Goal: Transaction & Acquisition: Book appointment/travel/reservation

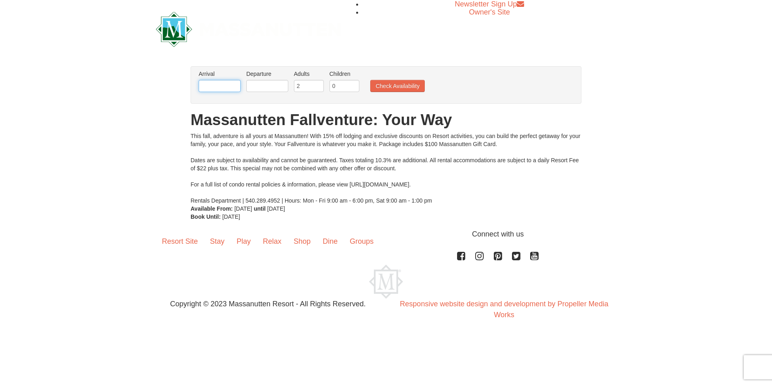
click at [220, 80] on input "text" at bounding box center [220, 86] width 42 height 12
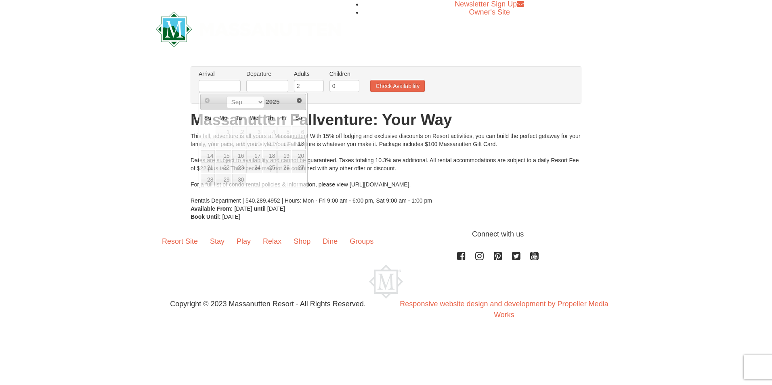
click at [416, 224] on div "× From: To: Adults: 2 Children: 0 Change Arrival Please format dates MM/DD/YYYY…" at bounding box center [386, 143] width 772 height 171
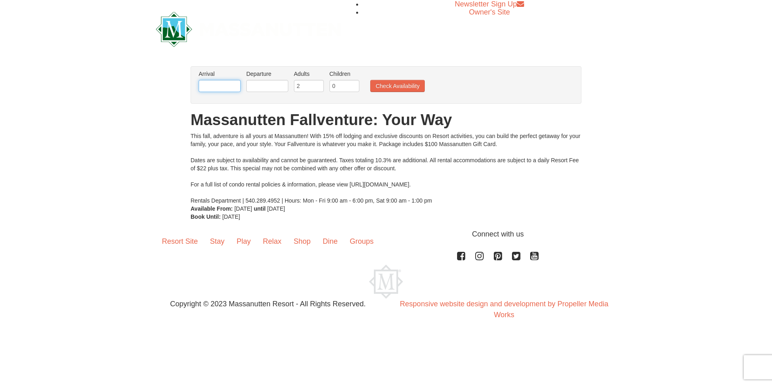
click at [233, 86] on input "text" at bounding box center [220, 86] width 42 height 12
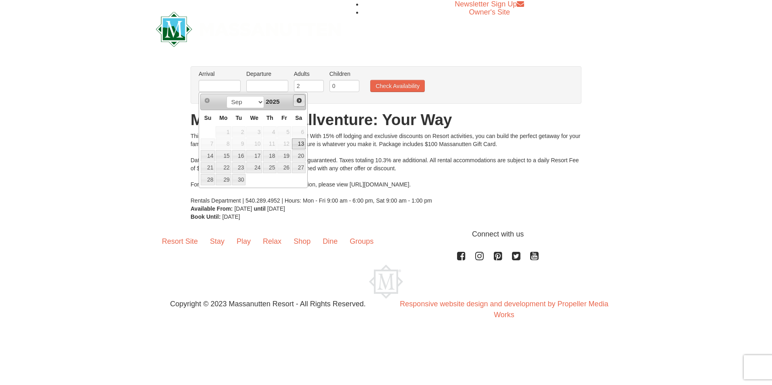
click at [300, 102] on span "Next" at bounding box center [299, 100] width 6 height 6
click at [286, 177] on link "28" at bounding box center [284, 179] width 14 height 11
type input "[DATE]"
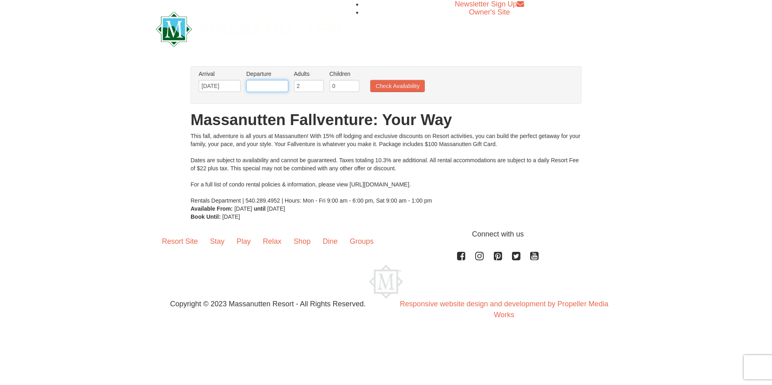
click at [277, 84] on input "text" at bounding box center [267, 86] width 42 height 12
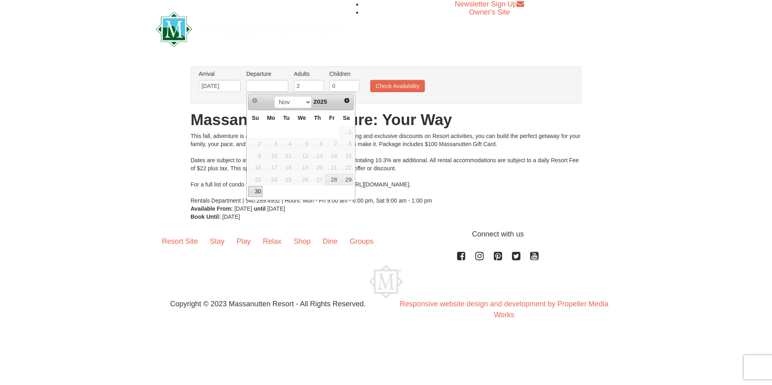
click at [256, 192] on link "30" at bounding box center [255, 191] width 14 height 11
type input "[DATE]"
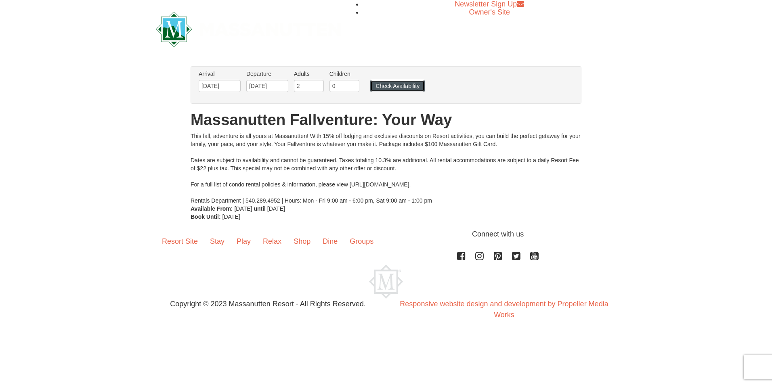
click at [388, 86] on button "Check Availability" at bounding box center [397, 86] width 55 height 12
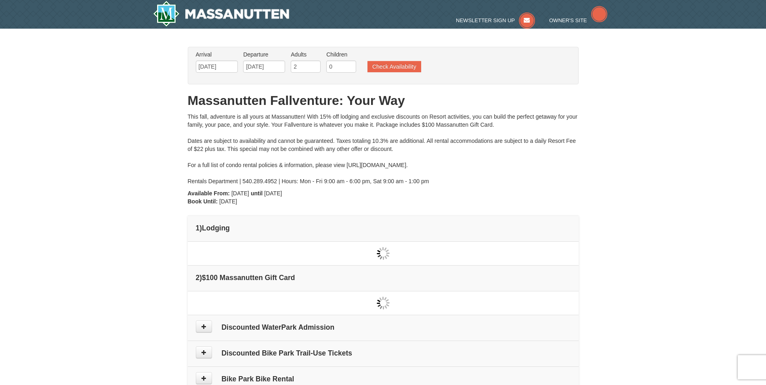
type input "[DATE]"
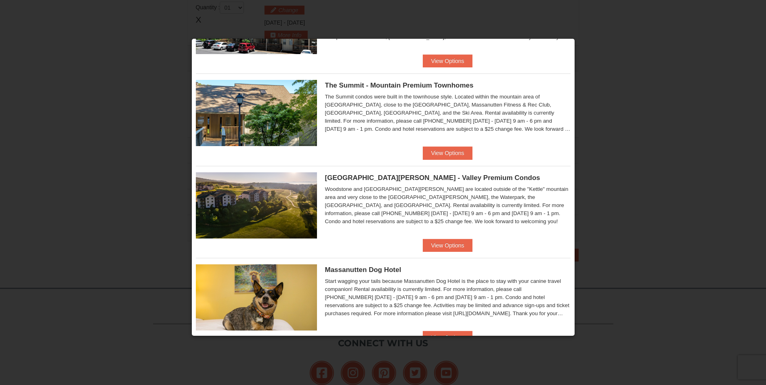
scroll to position [116, 0]
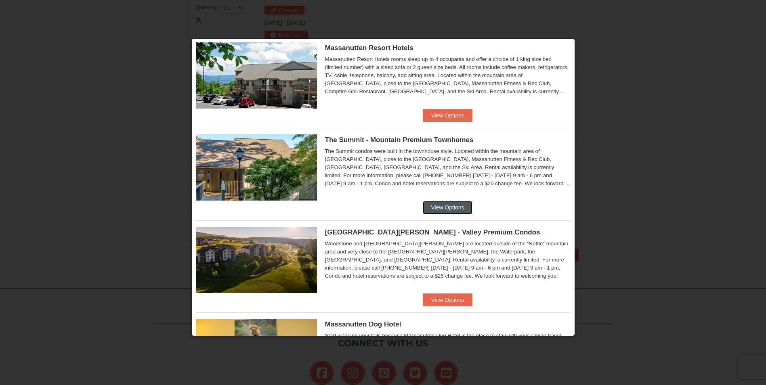
click at [456, 206] on button "View Options" at bounding box center [447, 207] width 49 height 13
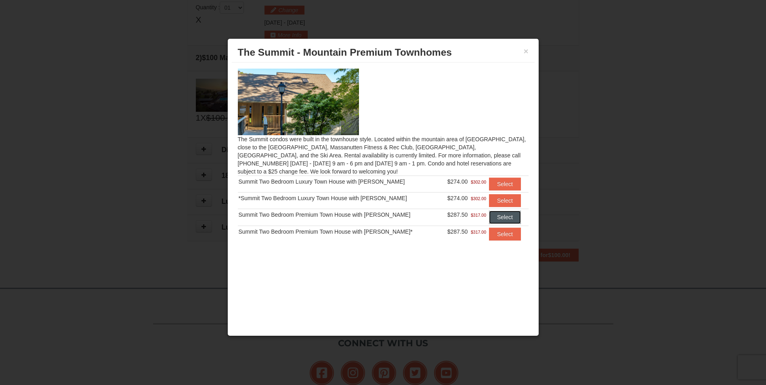
click at [510, 219] on button "Select" at bounding box center [505, 217] width 32 height 13
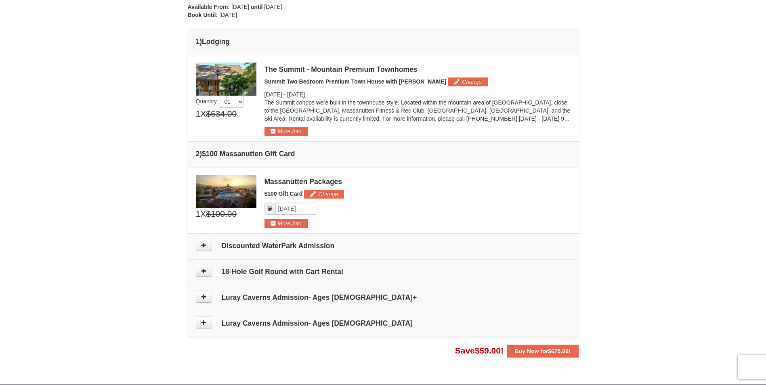
scroll to position [166, 0]
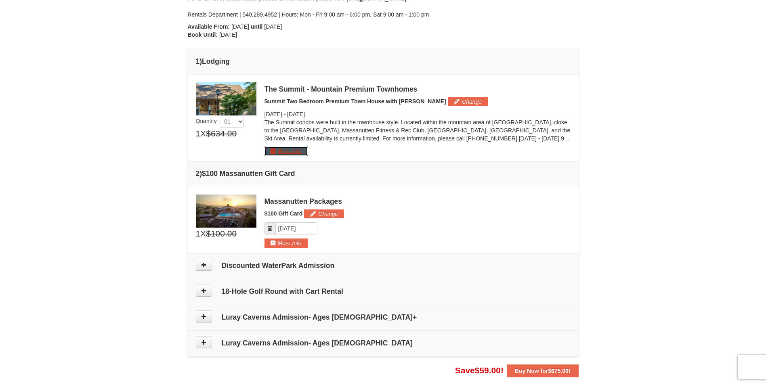
click at [298, 150] on button "More Info" at bounding box center [286, 151] width 43 height 9
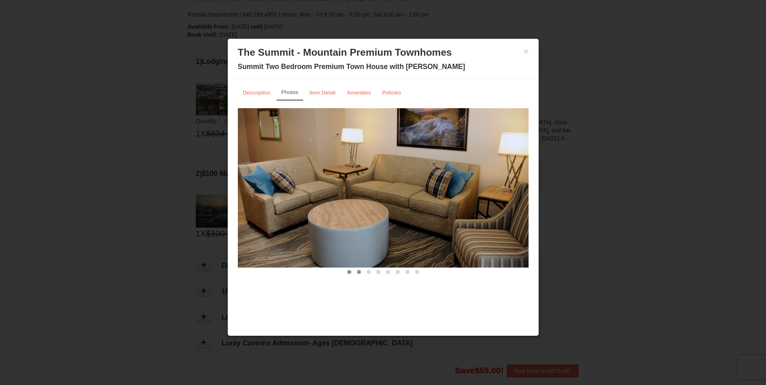
click at [358, 272] on span at bounding box center [359, 272] width 4 height 4
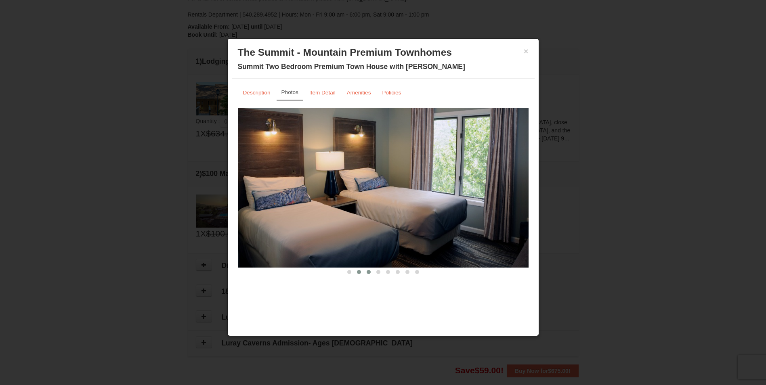
click at [366, 271] on button at bounding box center [369, 272] width 10 height 8
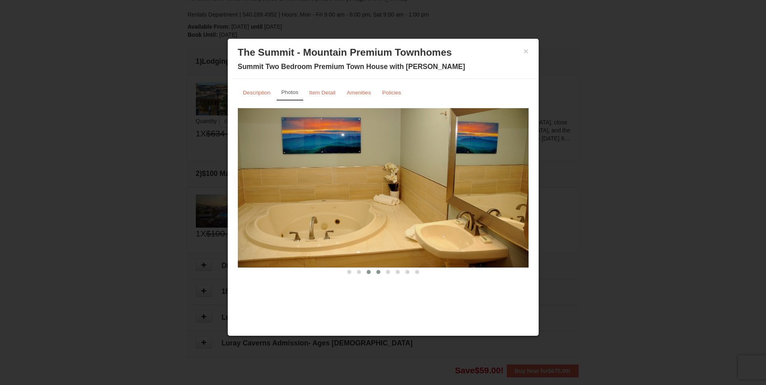
click at [378, 271] on span at bounding box center [378, 272] width 4 height 4
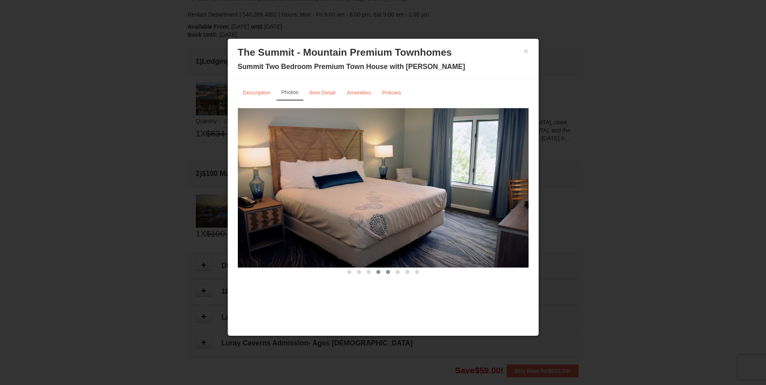
click at [388, 271] on span at bounding box center [388, 272] width 4 height 4
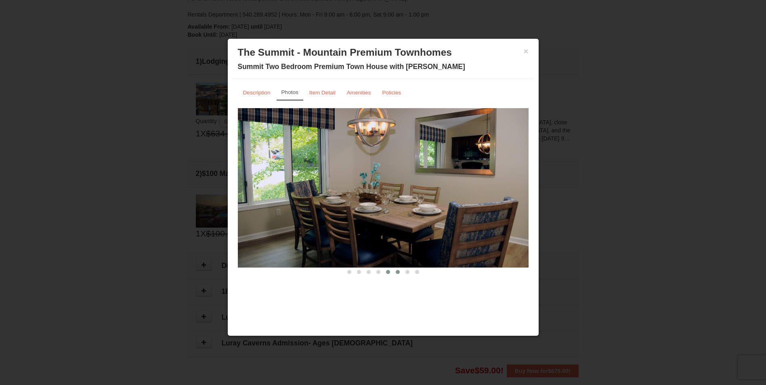
click at [393, 271] on button at bounding box center [398, 272] width 10 height 8
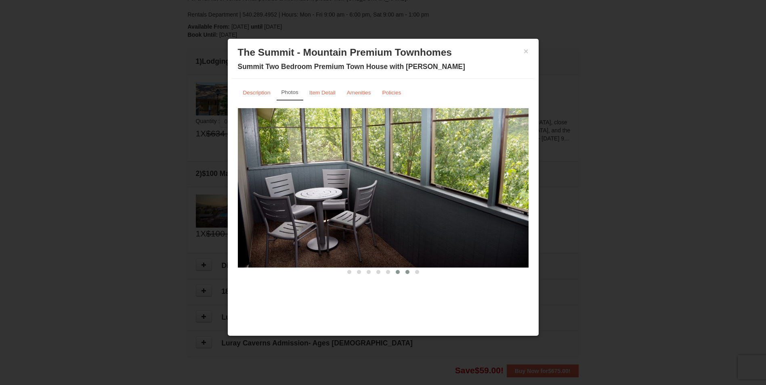
click at [407, 272] on span at bounding box center [407, 272] width 4 height 4
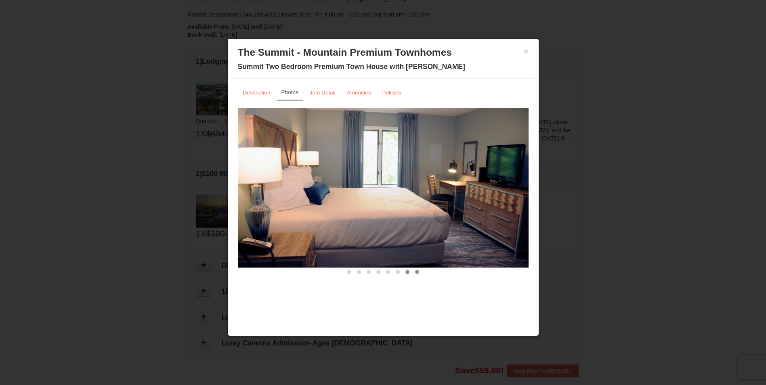
click at [418, 272] on span at bounding box center [417, 272] width 4 height 4
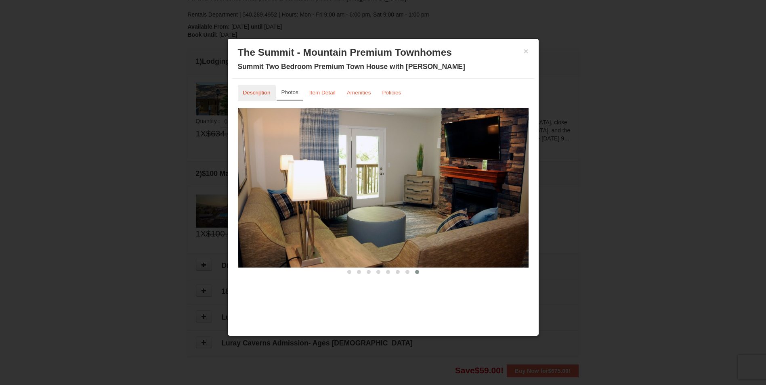
click at [265, 99] on link "Description" at bounding box center [257, 93] width 38 height 16
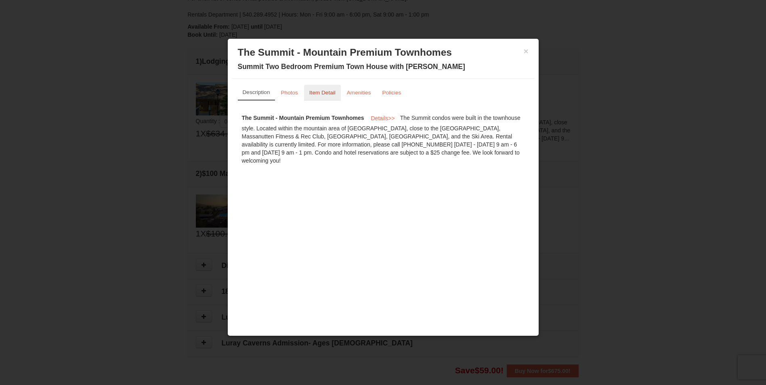
click at [338, 89] on link "Item Detail" at bounding box center [322, 93] width 37 height 16
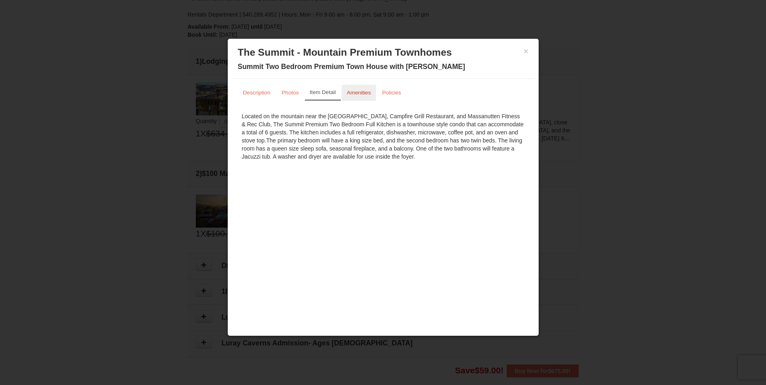
click at [351, 88] on link "Amenities" at bounding box center [359, 93] width 35 height 16
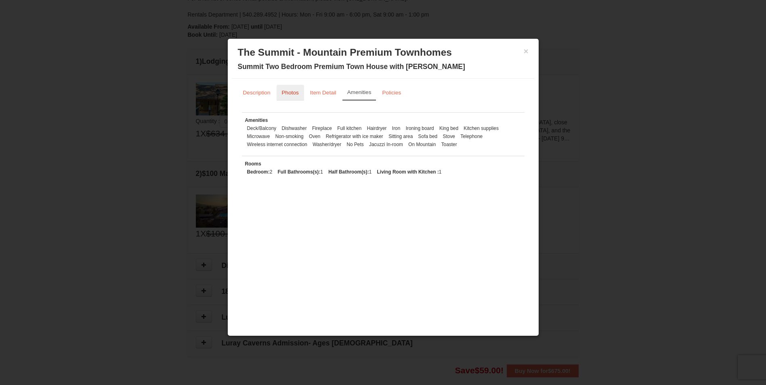
click at [282, 89] on link "Photos" at bounding box center [290, 93] width 27 height 16
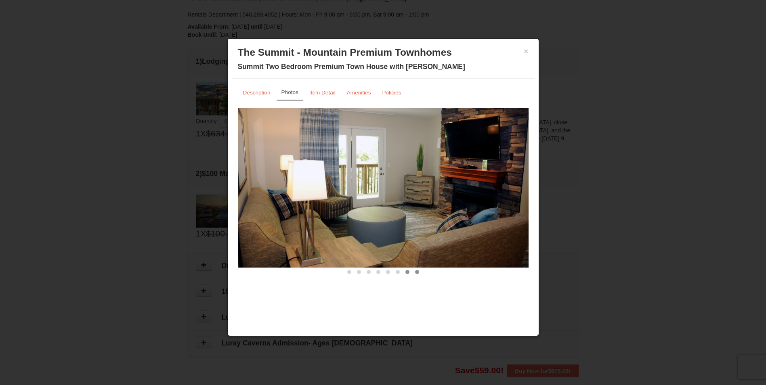
click at [405, 271] on button at bounding box center [408, 272] width 10 height 8
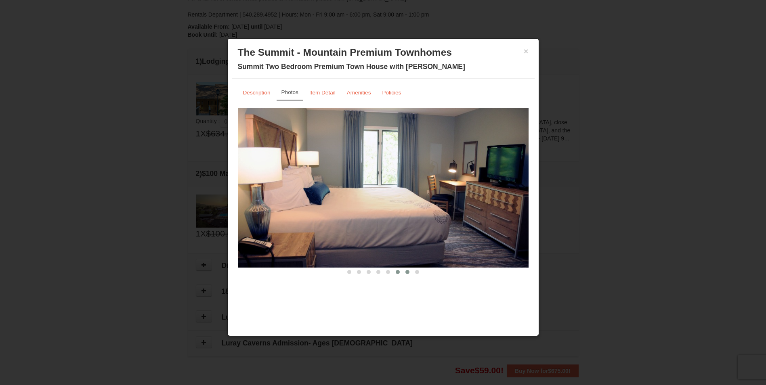
click at [396, 272] on span at bounding box center [398, 272] width 4 height 4
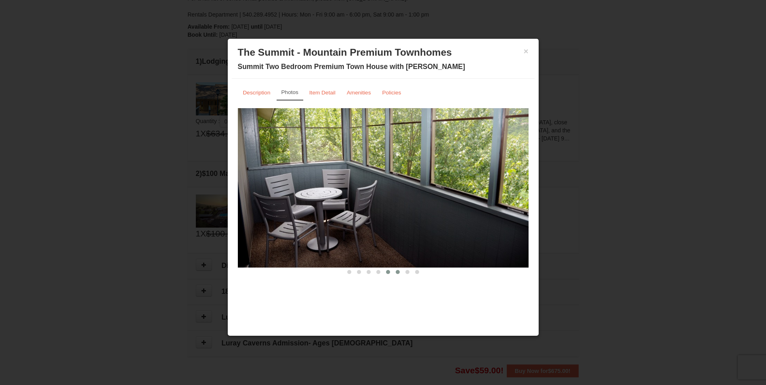
click at [384, 272] on button at bounding box center [388, 272] width 10 height 8
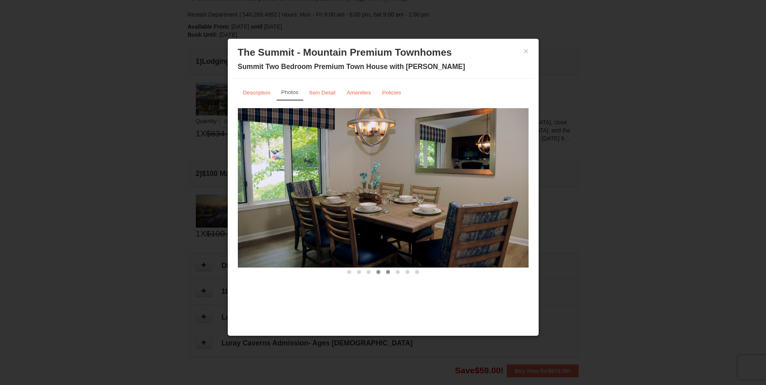
click at [379, 272] on span at bounding box center [378, 272] width 4 height 4
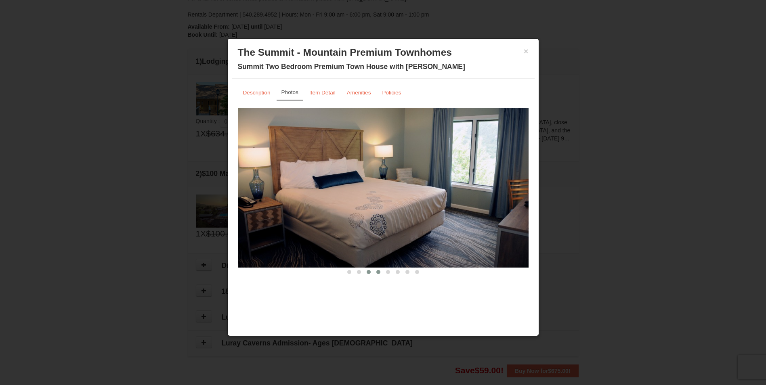
click at [367, 273] on span at bounding box center [369, 272] width 4 height 4
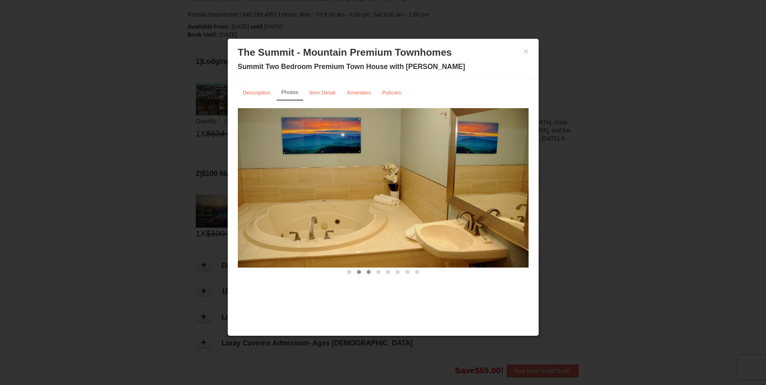
click at [357, 272] on span at bounding box center [359, 272] width 4 height 4
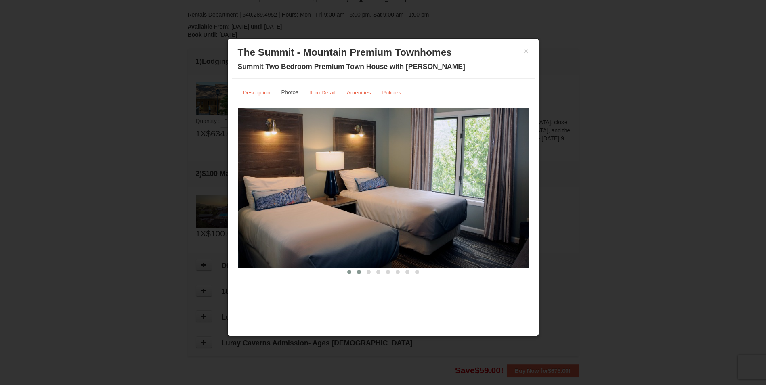
click at [353, 273] on button at bounding box center [349, 272] width 10 height 8
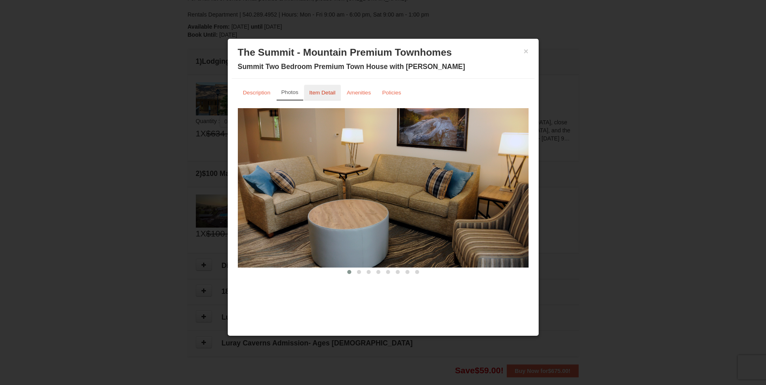
click at [330, 97] on link "Item Detail" at bounding box center [322, 93] width 37 height 16
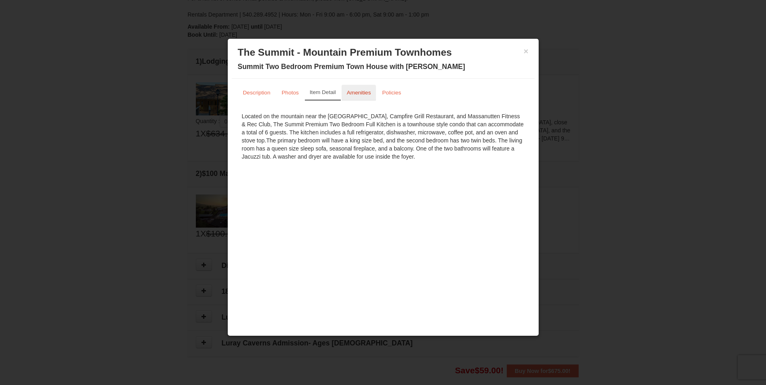
click at [355, 95] on small "Amenities" at bounding box center [359, 93] width 24 height 6
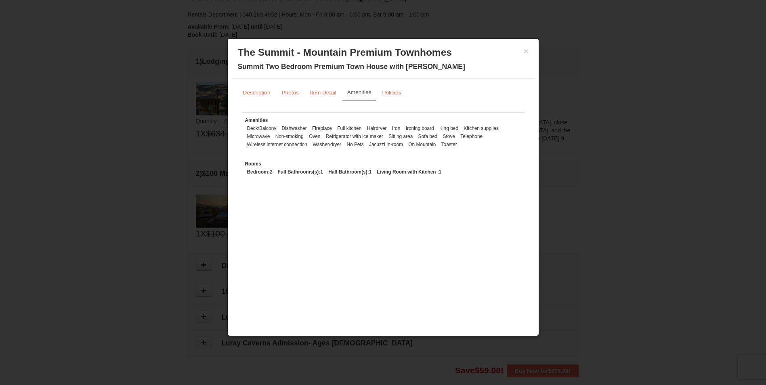
click at [530, 51] on div "× The Summit - Mountain Premium Townhomes Summit Two Bedroom Premium Town House…" at bounding box center [383, 61] width 303 height 36
click at [522, 51] on h3 "The Summit - Mountain Premium Townhomes" at bounding box center [383, 52] width 291 height 12
click at [525, 52] on button "×" at bounding box center [526, 51] width 5 height 8
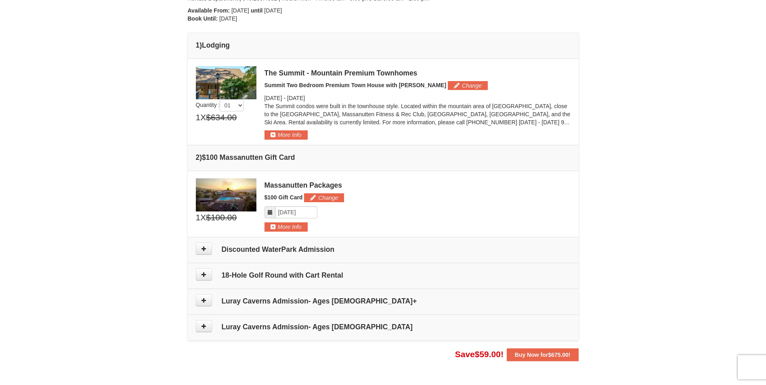
scroll to position [288, 0]
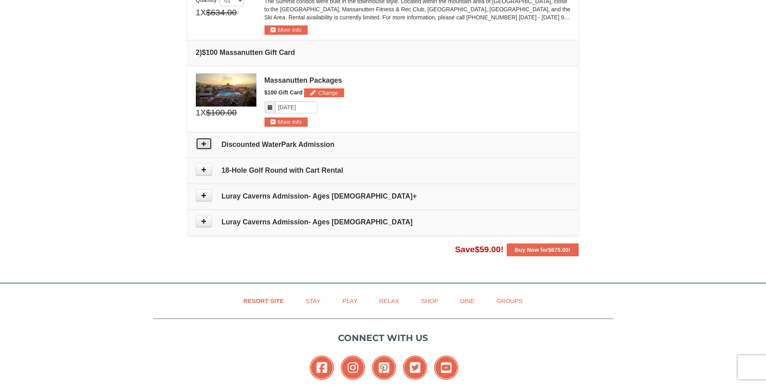
click at [201, 146] on icon at bounding box center [204, 144] width 6 height 6
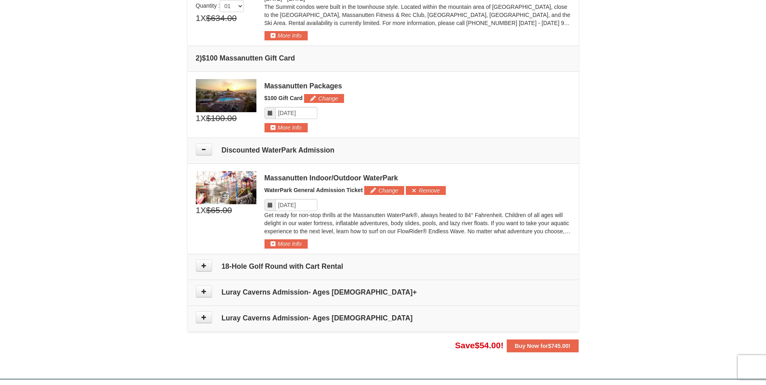
scroll to position [281, 0]
click at [272, 206] on icon at bounding box center [270, 206] width 6 height 6
click at [291, 207] on input "Please format dates MM/DD/YYYY" at bounding box center [296, 205] width 42 height 12
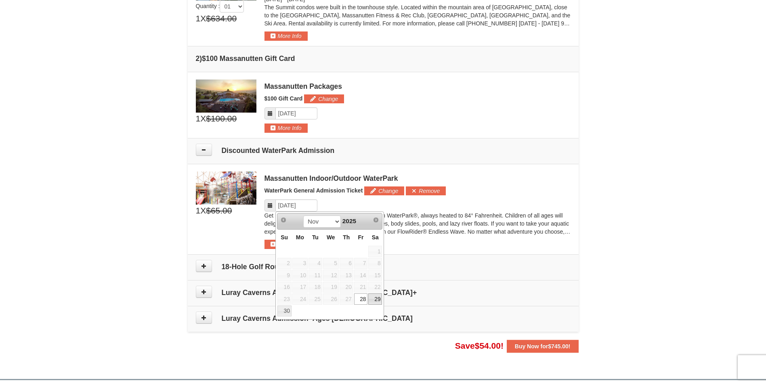
click at [378, 299] on link "29" at bounding box center [375, 299] width 14 height 11
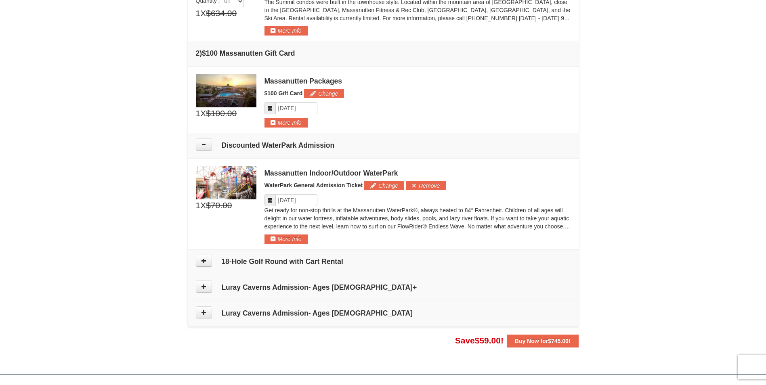
scroll to position [323, 0]
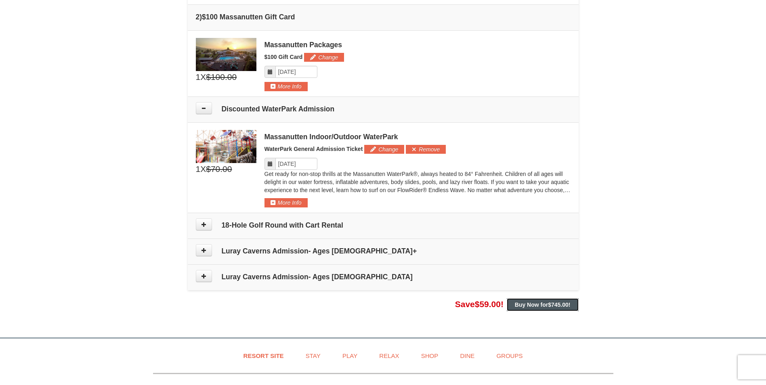
click at [548, 303] on strong "Buy Now for $745.00 !" at bounding box center [543, 305] width 56 height 6
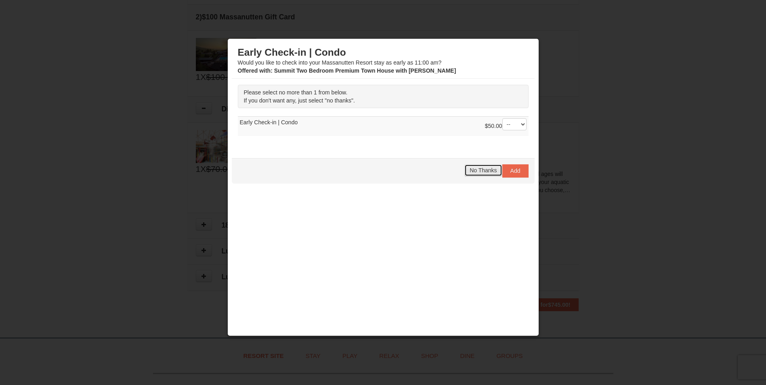
click at [486, 174] on span "No Thanks" at bounding box center [483, 170] width 27 height 6
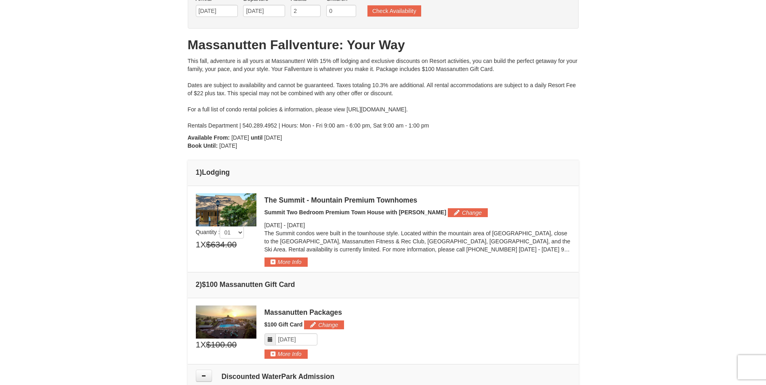
scroll to position [0, 0]
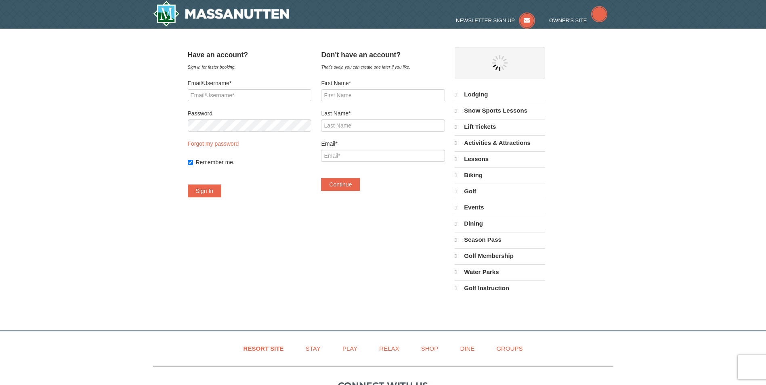
select select "9"
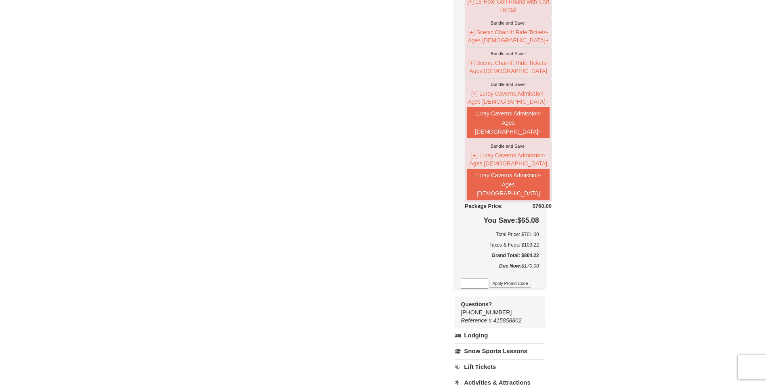
scroll to position [323, 0]
